Goal: Navigation & Orientation: Understand site structure

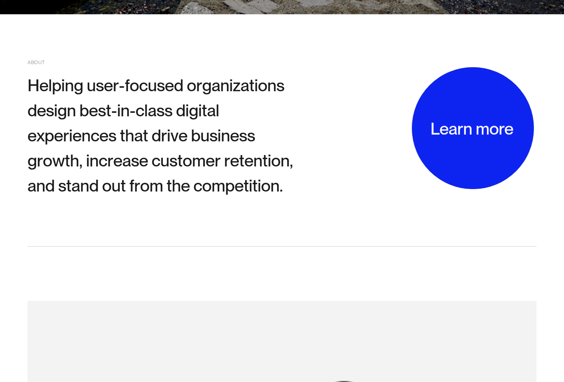
click at [466, 132] on div "Learn more" at bounding box center [471, 128] width 83 height 17
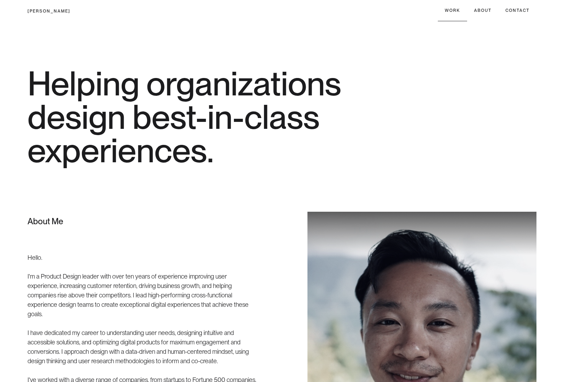
click at [454, 9] on div "WORK" at bounding box center [451, 10] width 15 height 7
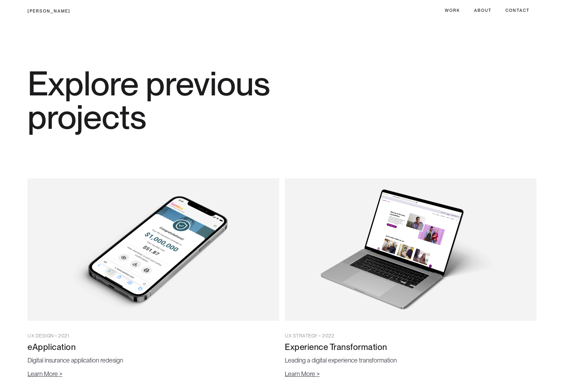
click at [41, 8] on div "[PERSON_NAME]" at bounding box center [49, 11] width 43 height 21
